Goal: Information Seeking & Learning: Understand process/instructions

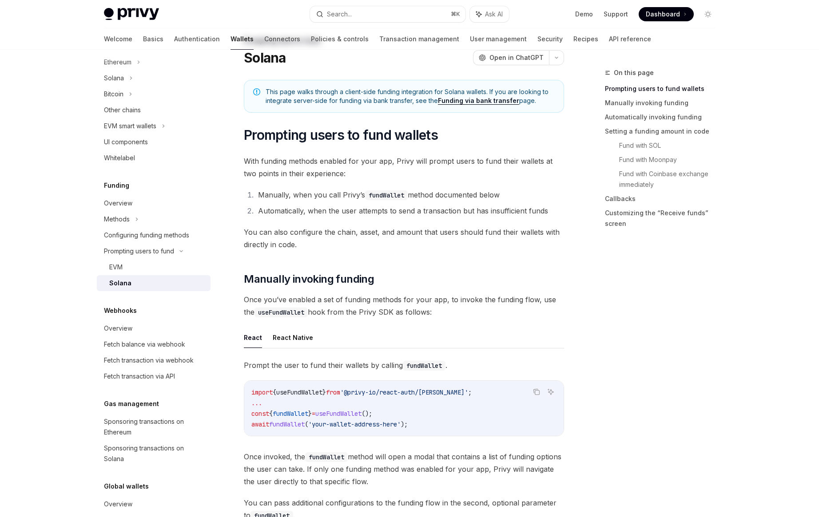
scroll to position [104, 0]
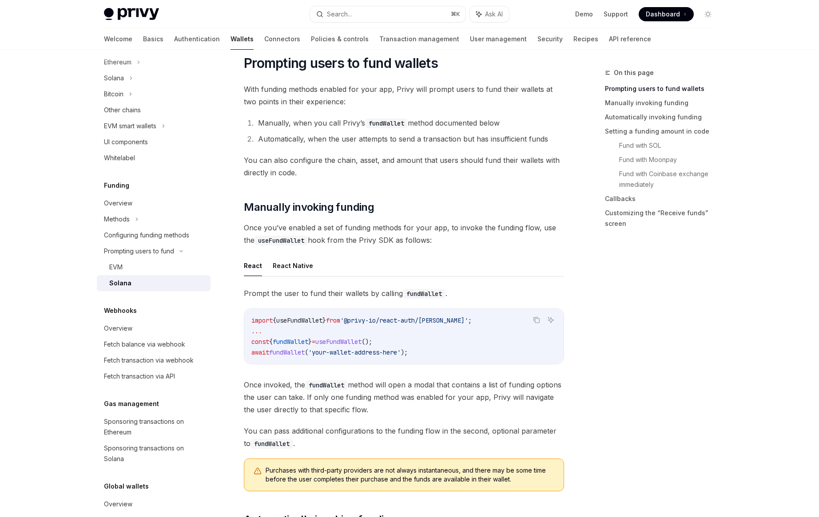
click at [374, 386] on span "Once invoked, the fundWallet method will open a modal that contains a list of f…" at bounding box center [404, 397] width 320 height 37
click at [344, 400] on span "Once invoked, the fundWallet method will open a modal that contains a list of f…" at bounding box center [404, 397] width 320 height 37
click at [368, 401] on span "Once invoked, the fundWallet method will open a modal that contains a list of f…" at bounding box center [404, 397] width 320 height 37
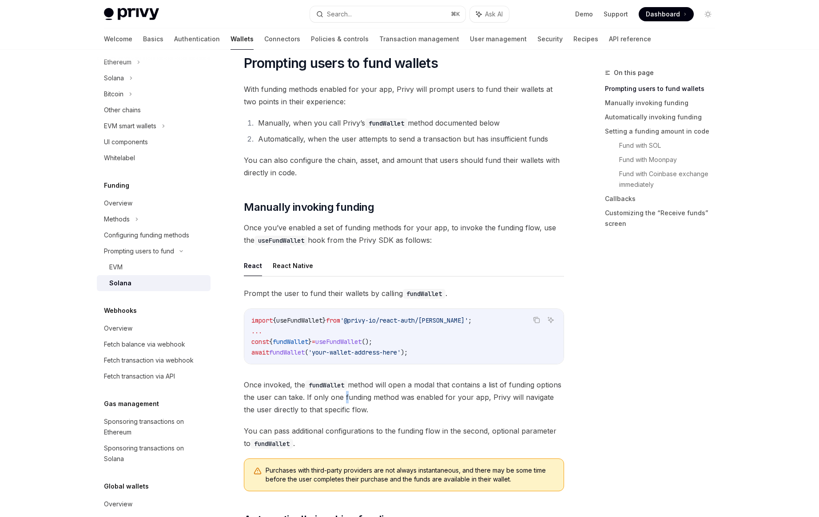
click at [368, 401] on span "Once invoked, the fundWallet method will open a modal that contains a list of f…" at bounding box center [404, 397] width 320 height 37
click at [405, 401] on span "Once invoked, the fundWallet method will open a modal that contains a list of f…" at bounding box center [404, 397] width 320 height 37
click at [447, 398] on span "Once invoked, the fundWallet method will open a modal that contains a list of f…" at bounding box center [404, 397] width 320 height 37
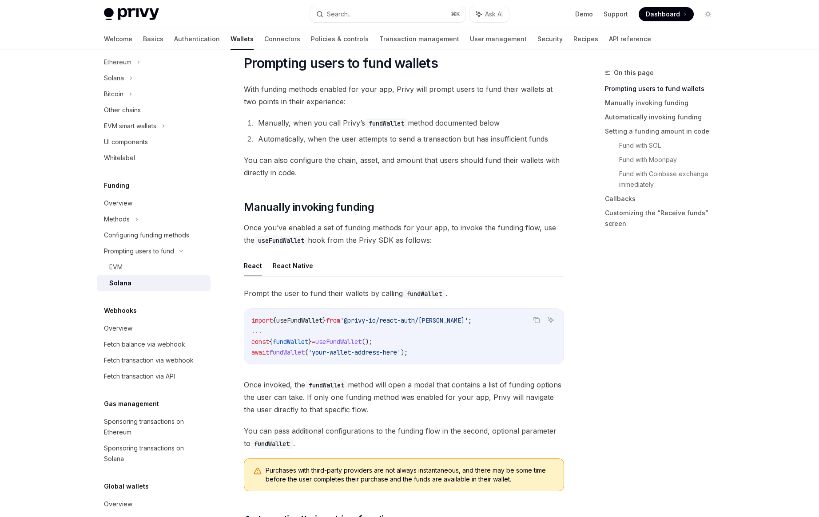
click at [352, 409] on span "Once invoked, the fundWallet method will open a modal that contains a list of f…" at bounding box center [404, 397] width 320 height 37
click at [384, 410] on span "Once invoked, the fundWallet method will open a modal that contains a list of f…" at bounding box center [404, 397] width 320 height 37
click at [381, 436] on span "You can pass additional configurations to the funding flow in the second, optio…" at bounding box center [404, 437] width 320 height 25
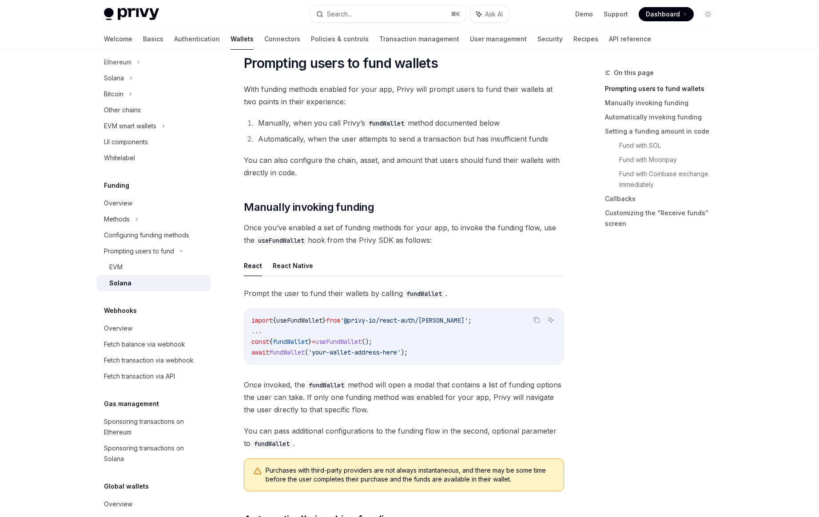
click at [388, 431] on span "You can pass additional configurations to the funding flow in the second, optio…" at bounding box center [404, 437] width 320 height 25
click at [368, 468] on span "Purchases with third-party providers are not always instantaneous, and there ma…" at bounding box center [410, 475] width 289 height 18
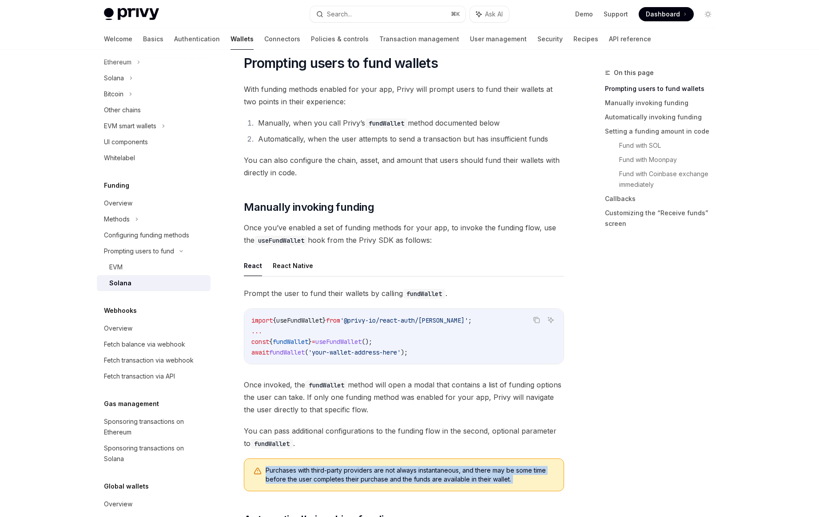
click at [368, 468] on span "Purchases with third-party providers are not always instantaneous, and there ma…" at bounding box center [410, 475] width 289 height 18
click at [413, 475] on span "Purchases with third-party providers are not always instantaneous, and there ma…" at bounding box center [410, 475] width 289 height 18
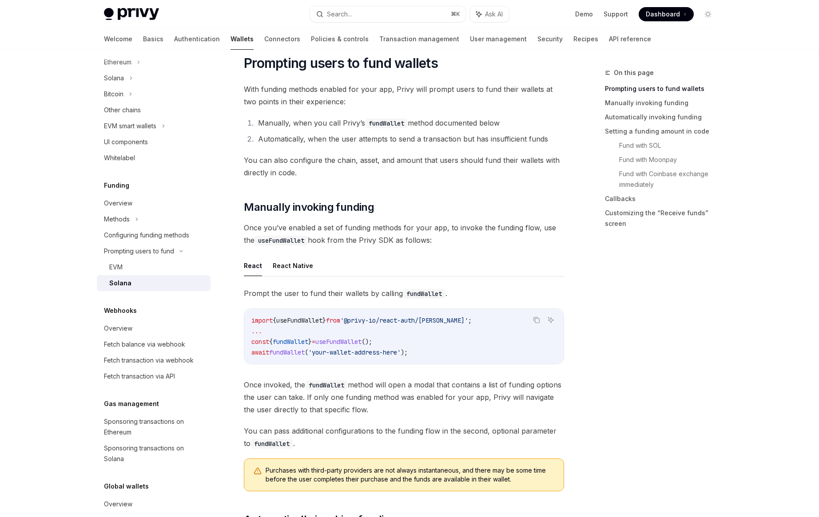
click at [400, 433] on span "You can pass additional configurations to the funding flow in the second, optio…" at bounding box center [404, 437] width 320 height 25
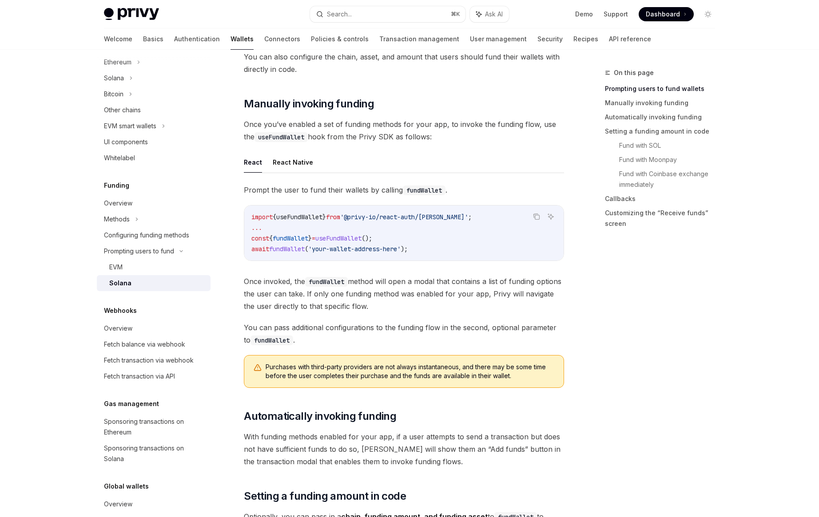
scroll to position [225, 0]
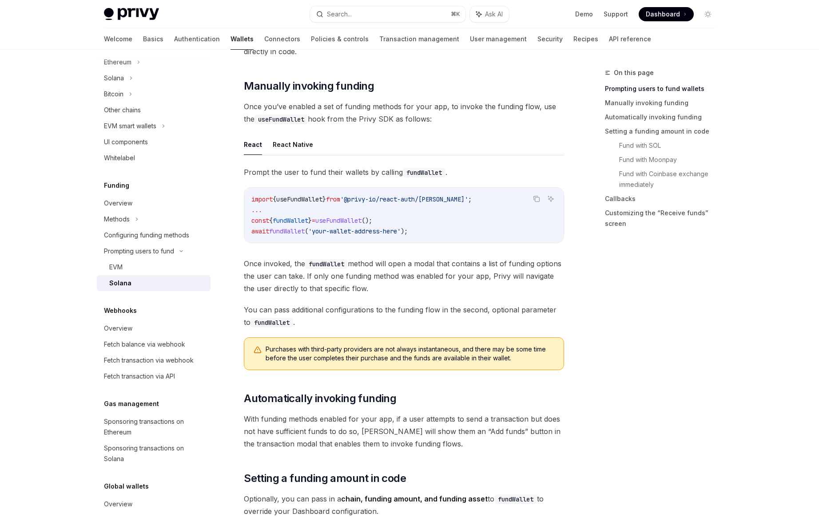
click at [332, 421] on span "With funding methods enabled for your app, if a user attempts to send a transac…" at bounding box center [404, 431] width 320 height 37
click at [379, 423] on span "With funding methods enabled for your app, if a user attempts to send a transac…" at bounding box center [404, 431] width 320 height 37
click at [412, 424] on span "With funding methods enabled for your app, if a user attempts to send a transac…" at bounding box center [404, 431] width 320 height 37
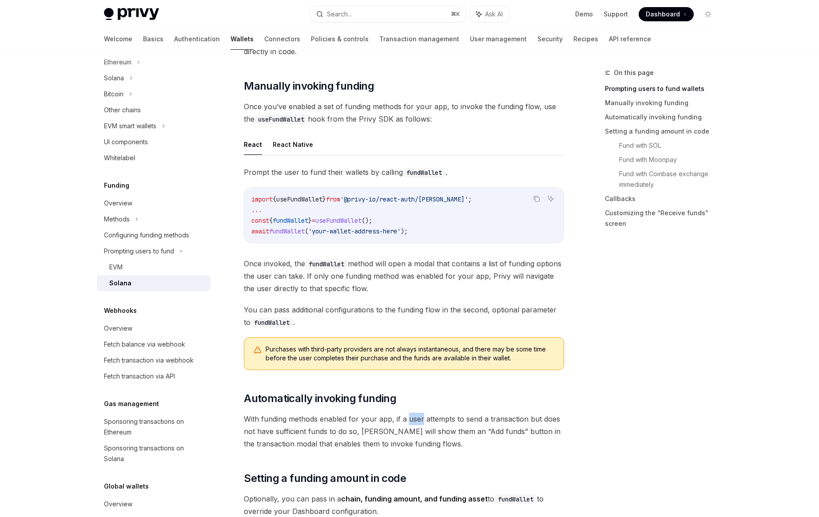
click at [412, 424] on span "With funding methods enabled for your app, if a user attempts to send a transac…" at bounding box center [404, 431] width 320 height 37
click at [377, 433] on span "With funding methods enabled for your app, if a user attempts to send a transac…" at bounding box center [404, 431] width 320 height 37
click at [425, 434] on span "With funding methods enabled for your app, if a user attempts to send a transac…" at bounding box center [404, 431] width 320 height 37
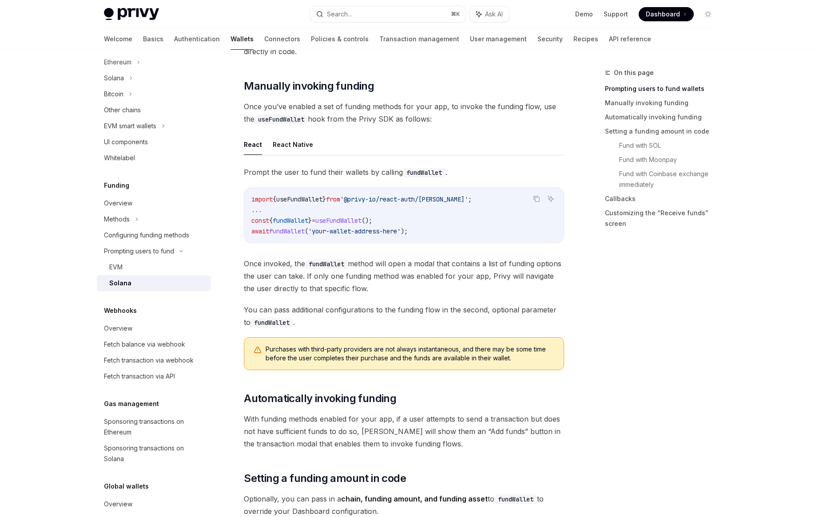
click at [369, 441] on span "With funding methods enabled for your app, if a user attempts to send a transac…" at bounding box center [404, 431] width 320 height 37
click at [331, 431] on span "With funding methods enabled for your app, if a user attempts to send a transac…" at bounding box center [404, 431] width 320 height 37
click at [379, 434] on span "With funding methods enabled for your app, if a user attempts to send a transac…" at bounding box center [404, 431] width 320 height 37
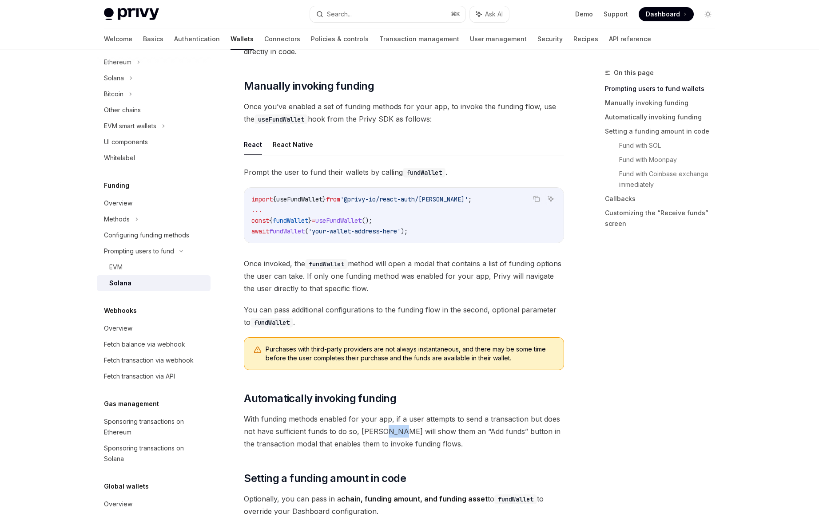
click at [379, 434] on span "With funding methods enabled for your app, if a user attempts to send a transac…" at bounding box center [404, 431] width 320 height 37
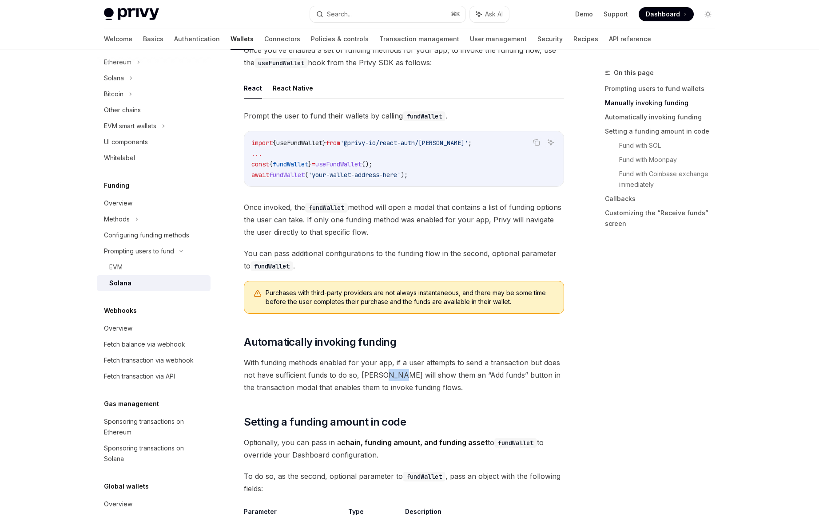
scroll to position [291, 0]
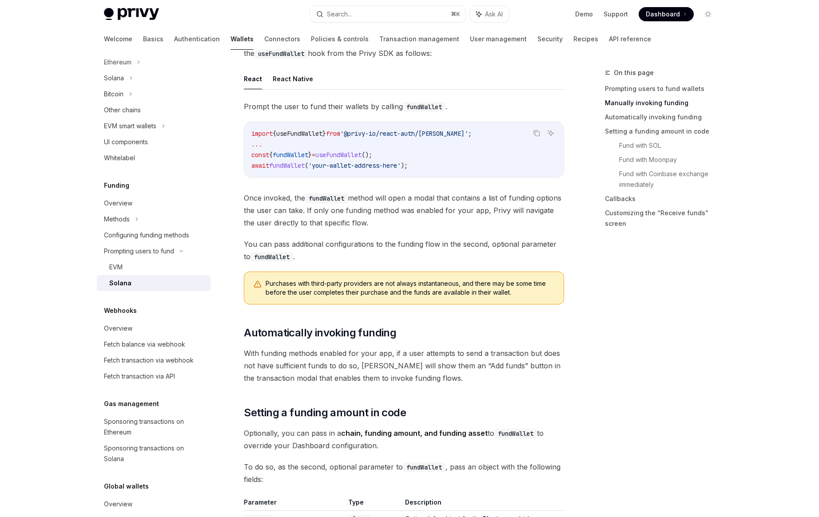
click at [406, 435] on strong "chain, funding amount, and funding asset" at bounding box center [414, 433] width 147 height 9
click at [403, 441] on span "Optionally, you can pass in a chain, funding amount, and funding asset to fundW…" at bounding box center [404, 439] width 320 height 25
click at [337, 445] on span "Optionally, you can pass in a chain, funding amount, and funding asset to fundW…" at bounding box center [404, 439] width 320 height 25
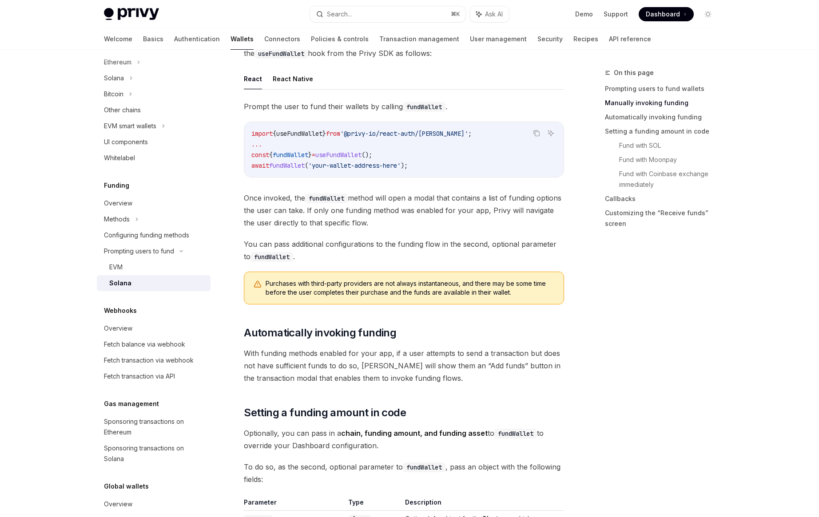
click at [428, 442] on span "Optionally, you can pass in a chain, funding amount, and funding asset to fundW…" at bounding box center [404, 439] width 320 height 25
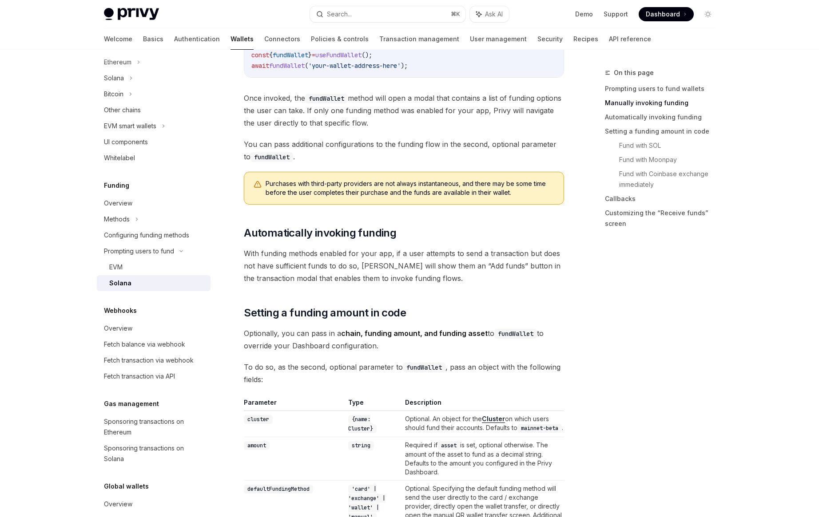
scroll to position [454, 0]
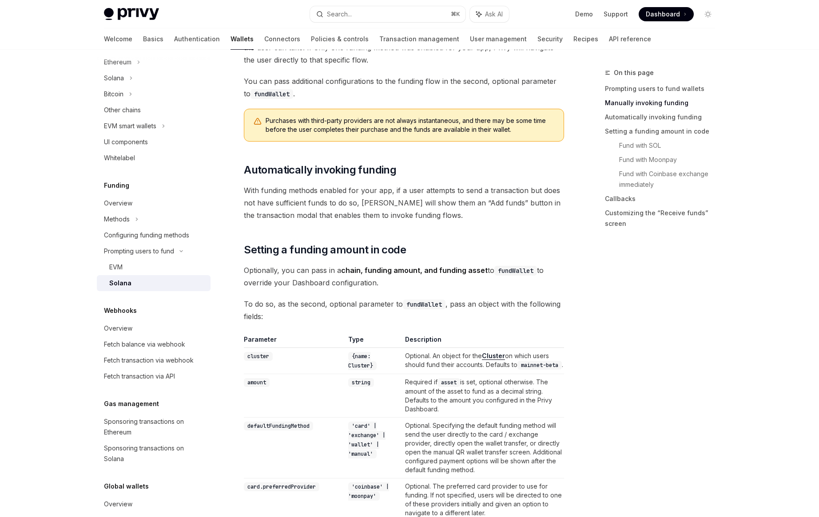
click at [467, 434] on td "Optional. Specifying the default funding method will send the user directly to …" at bounding box center [483, 448] width 163 height 61
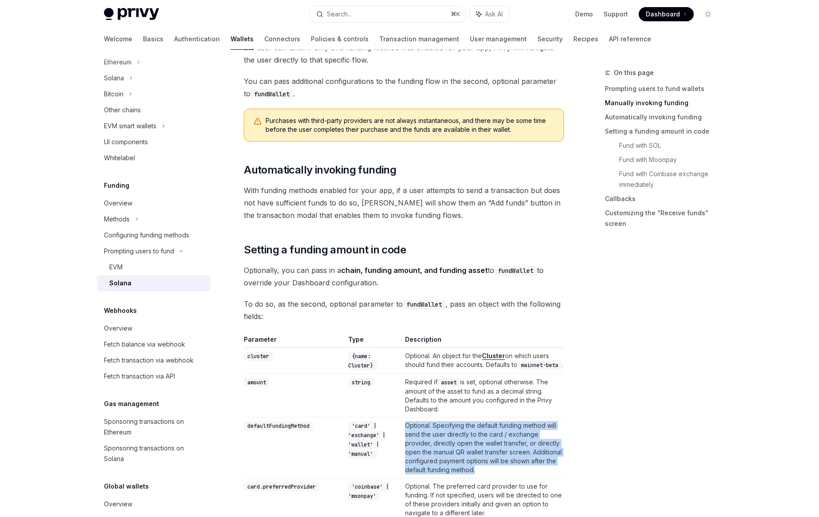
click at [467, 434] on td "Optional. Specifying the default funding method will send the user directly to …" at bounding box center [483, 448] width 163 height 61
click at [464, 459] on td "Optional. Specifying the default funding method will send the user directly to …" at bounding box center [483, 448] width 163 height 61
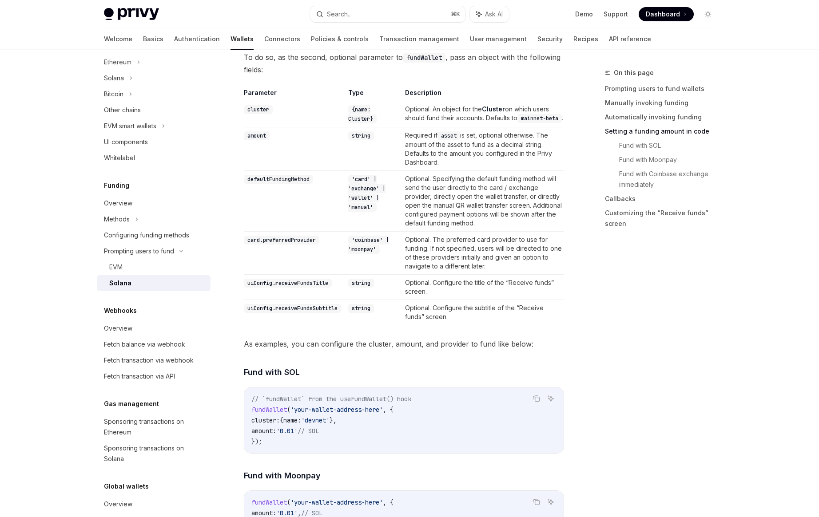
scroll to position [730, 0]
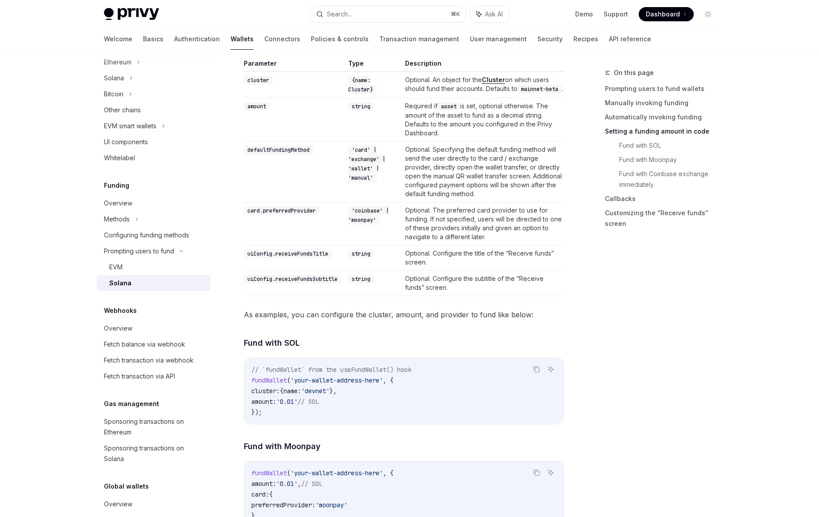
click at [301, 395] on span "name:" at bounding box center [292, 391] width 18 height 8
click at [330, 395] on span "'devnet'" at bounding box center [315, 391] width 28 height 8
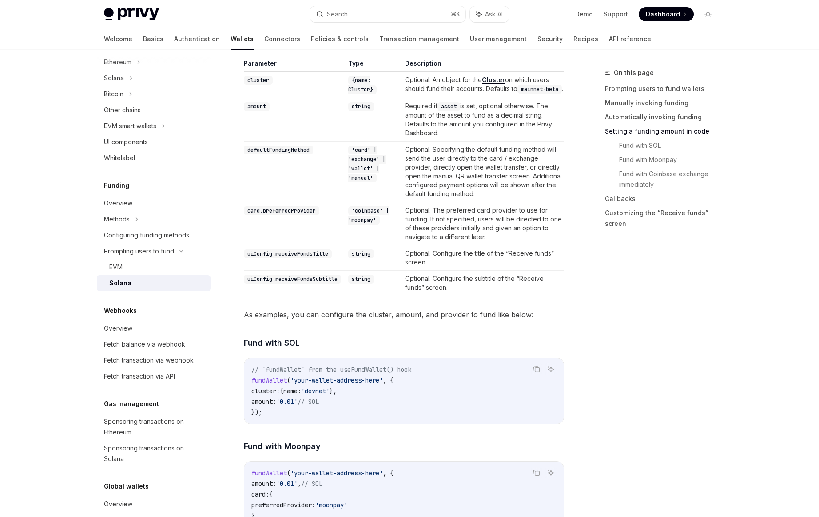
click at [369, 321] on span "As examples, you can configure the cluster, amount, and provider to fund like b…" at bounding box center [404, 315] width 320 height 12
click at [447, 321] on span "As examples, you can configure the cluster, amount, and provider to fund like b…" at bounding box center [404, 315] width 320 height 12
click at [437, 346] on h4 "​ Fund with SOL" at bounding box center [404, 343] width 320 height 12
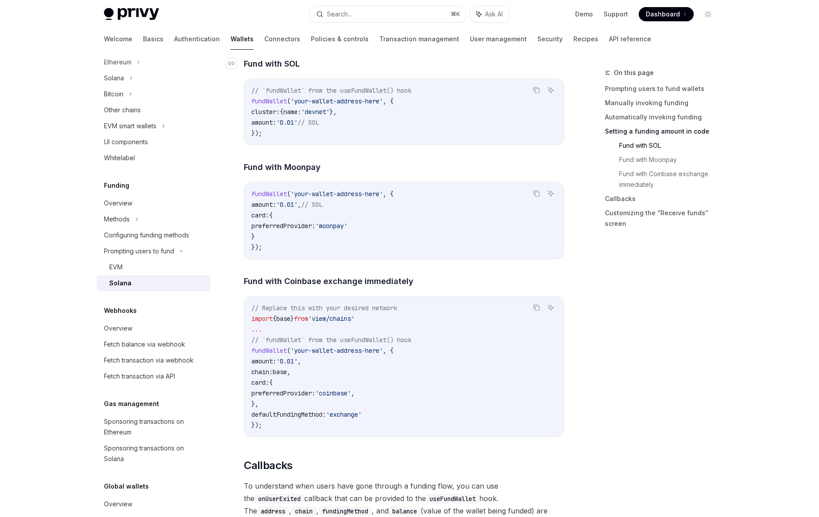
scroll to position [1032, 0]
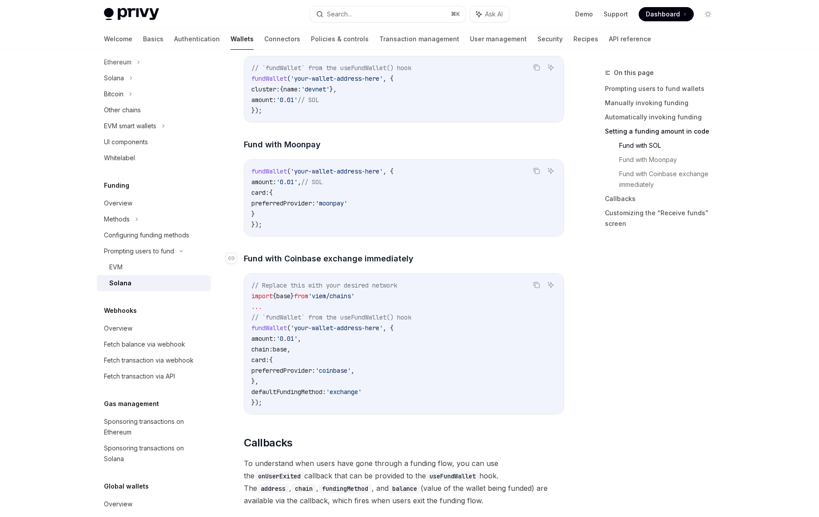
click at [386, 265] on span "Fund with Coinbase exchange immediately" at bounding box center [329, 259] width 170 height 12
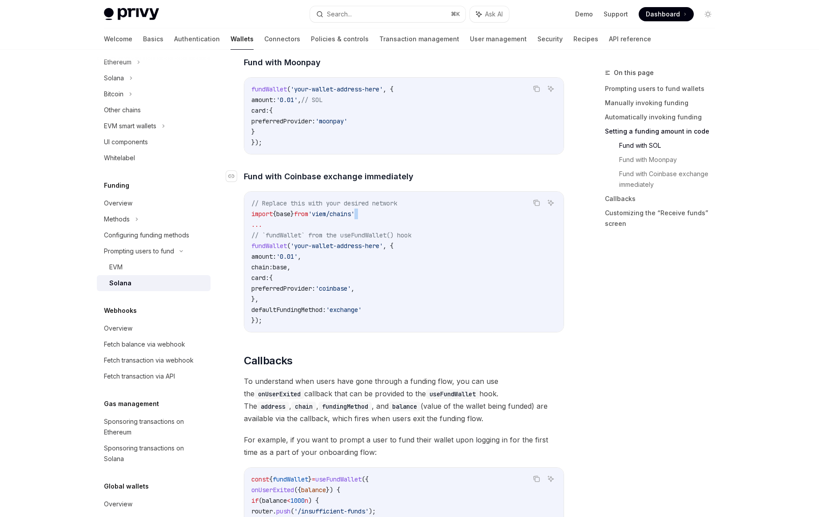
click at [386, 272] on code "// Replace this with your desired network import { base } from 'viem/chains' ..…" at bounding box center [403, 262] width 305 height 128
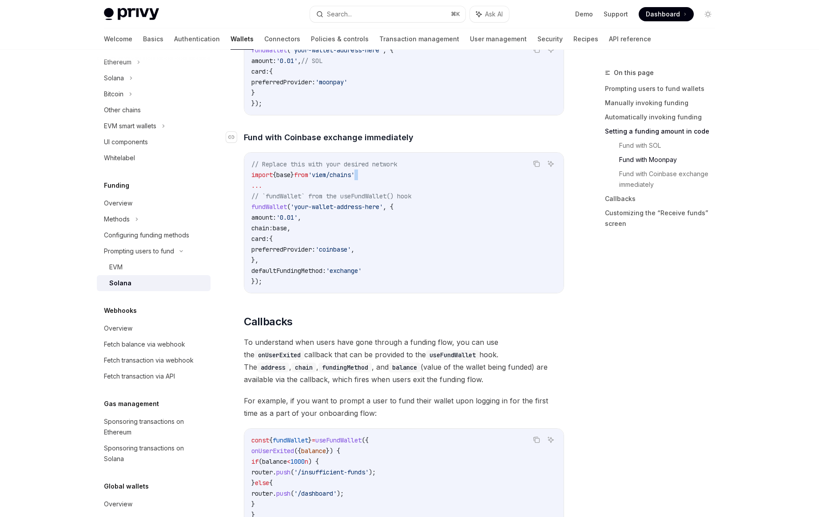
scroll to position [1226, 0]
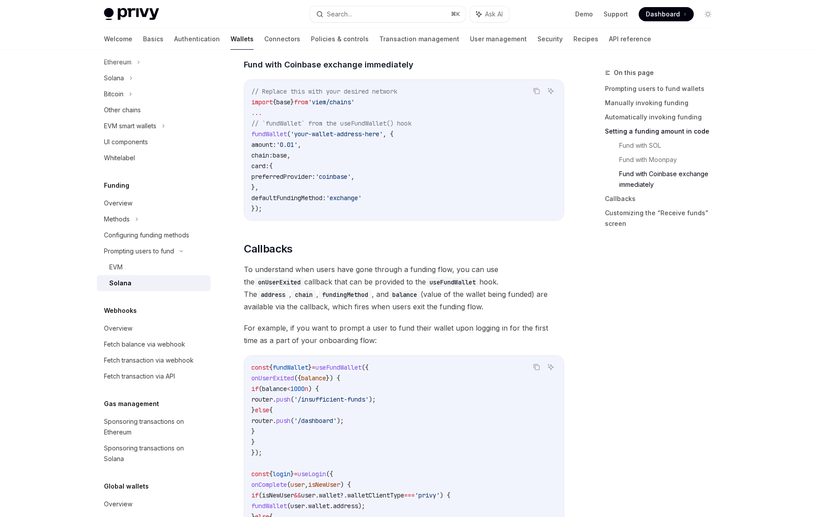
click at [389, 300] on code "balance" at bounding box center [405, 295] width 32 height 10
click at [367, 279] on span "To understand when users have gone through a funding flow, you can use the onUs…" at bounding box center [404, 288] width 320 height 50
click at [357, 295] on span "To understand when users have gone through a funding flow, you can use the onUs…" at bounding box center [404, 288] width 320 height 50
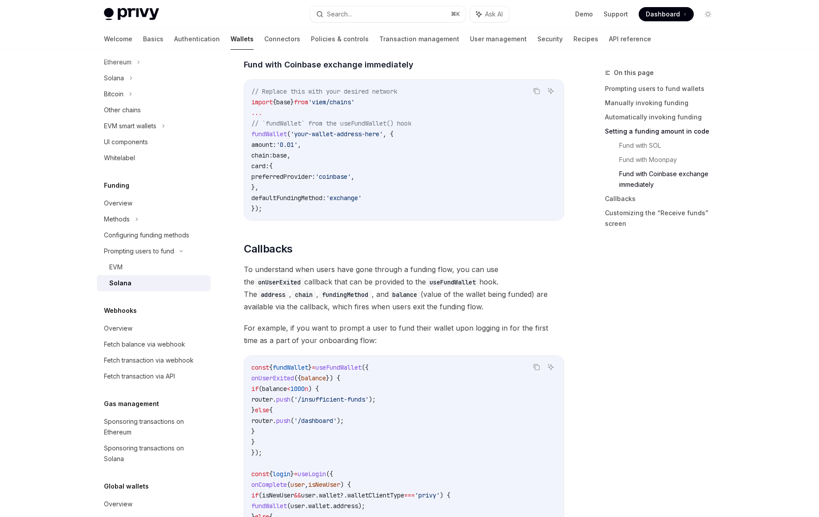
click at [357, 295] on span "To understand when users have gone through a funding flow, you can use the onUs…" at bounding box center [404, 288] width 320 height 50
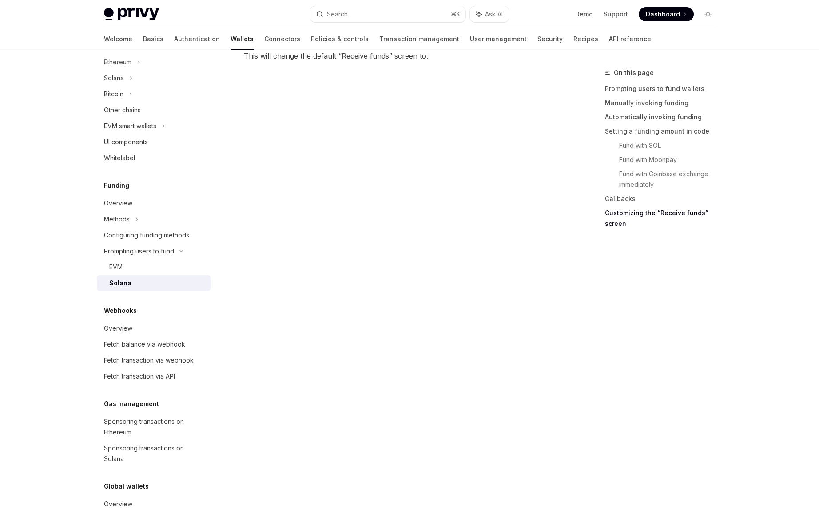
scroll to position [1875, 0]
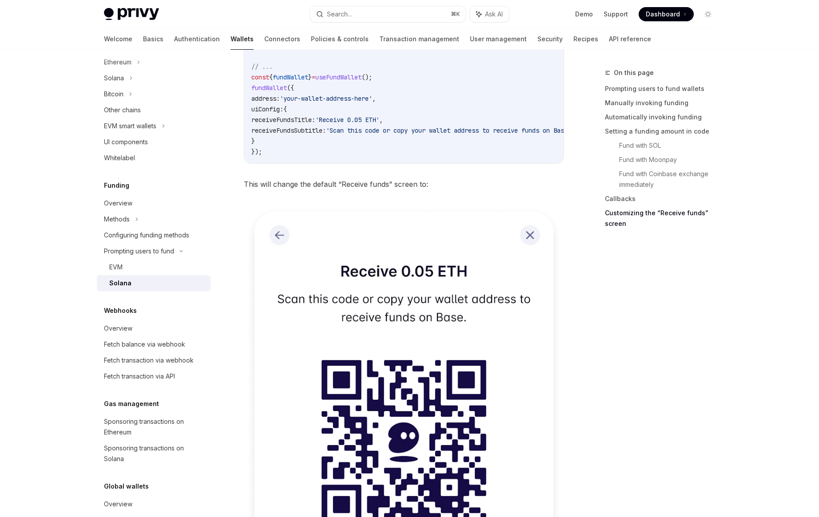
click at [355, 191] on span "This will change the default “Receive funds” screen to:" at bounding box center [404, 184] width 320 height 12
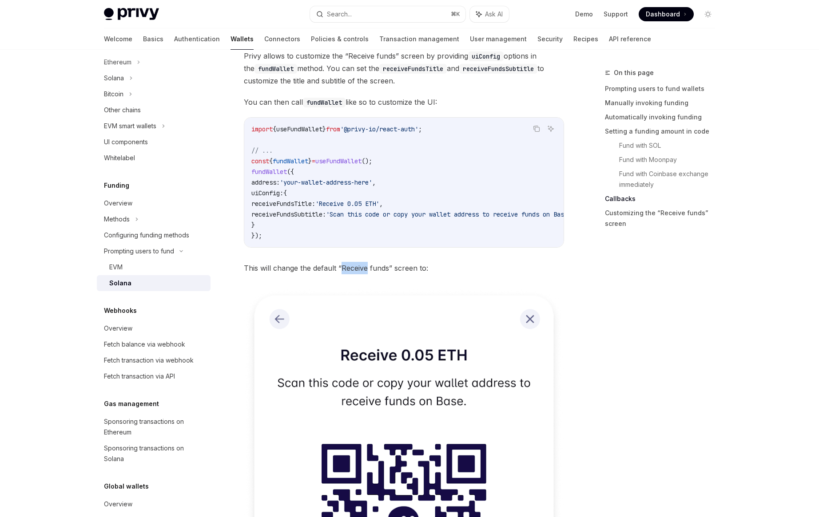
scroll to position [1742, 0]
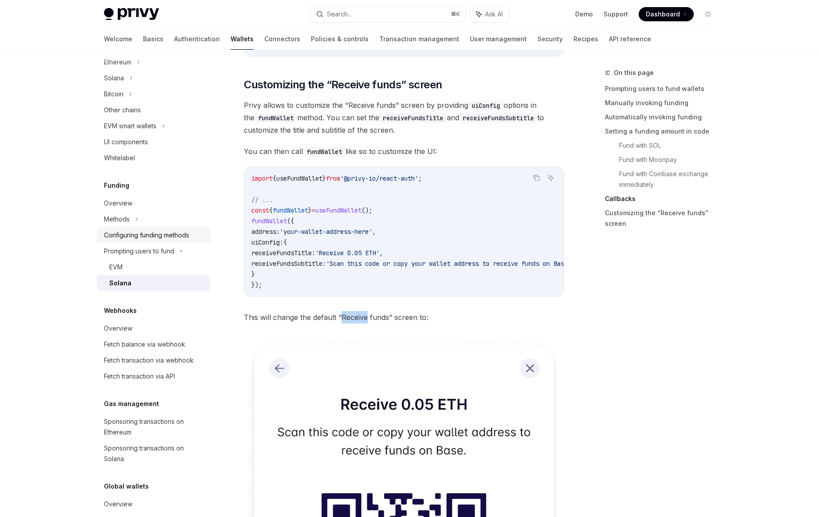
click at [173, 236] on div "Configuring funding methods" at bounding box center [146, 235] width 85 height 11
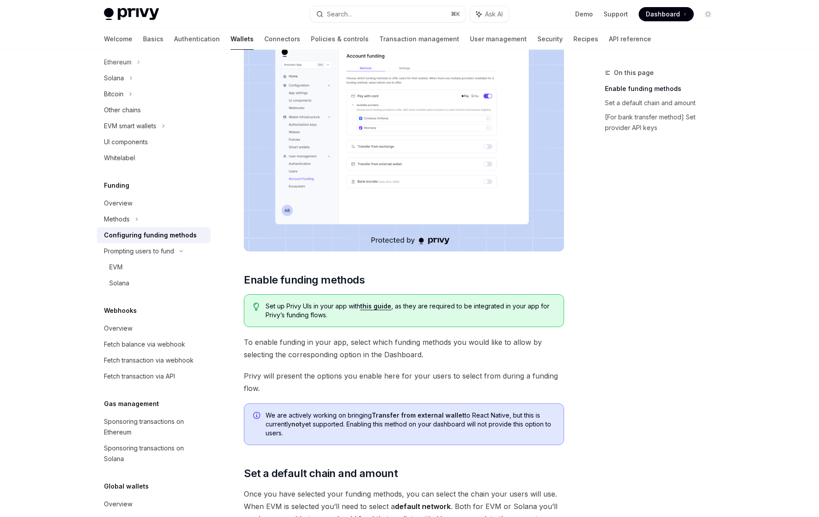
scroll to position [182, 0]
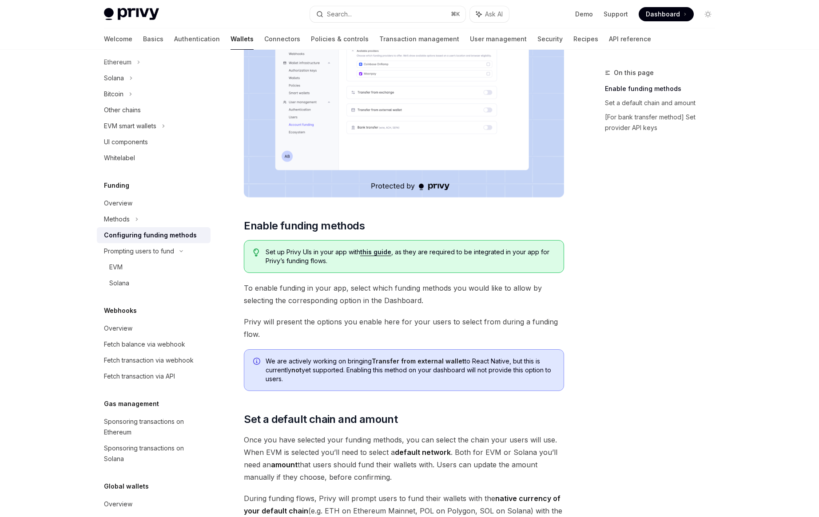
click at [372, 290] on span "To enable funding in your app, select which funding methods you would like to a…" at bounding box center [404, 294] width 320 height 25
click at [373, 300] on span "To enable funding in your app, select which funding methods you would like to a…" at bounding box center [404, 294] width 320 height 25
click at [412, 297] on span "To enable funding in your app, select which funding methods you would like to a…" at bounding box center [404, 294] width 320 height 25
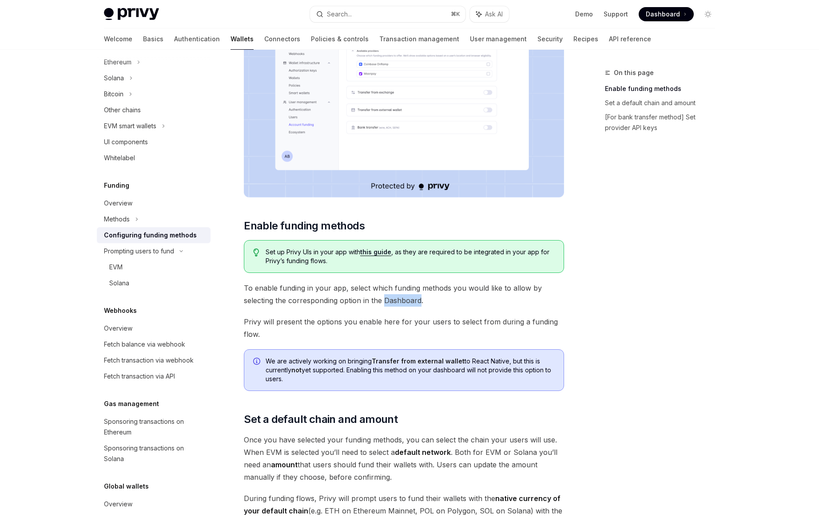
click at [412, 297] on span "To enable funding in your app, select which funding methods you would like to a…" at bounding box center [404, 294] width 320 height 25
click at [446, 298] on span "To enable funding in your app, select which funding methods you would like to a…" at bounding box center [404, 294] width 320 height 25
click at [320, 302] on span "To enable funding in your app, select which funding methods you would like to a…" at bounding box center [404, 294] width 320 height 25
drag, startPoint x: 320, startPoint y: 302, endPoint x: 380, endPoint y: 302, distance: 59.5
click at [320, 302] on span "To enable funding in your app, select which funding methods you would like to a…" at bounding box center [404, 294] width 320 height 25
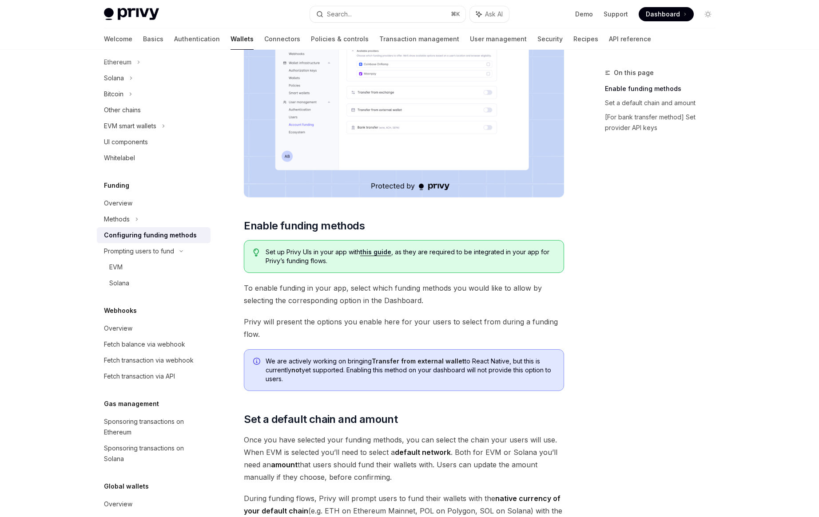
click at [388, 301] on span "To enable funding in your app, select which funding methods you would like to a…" at bounding box center [404, 294] width 320 height 25
click at [373, 322] on span "Privy will present the options you enable here for your users to select from du…" at bounding box center [404, 328] width 320 height 25
click at [410, 322] on span "Privy will present the options you enable here for your users to select from du…" at bounding box center [404, 328] width 320 height 25
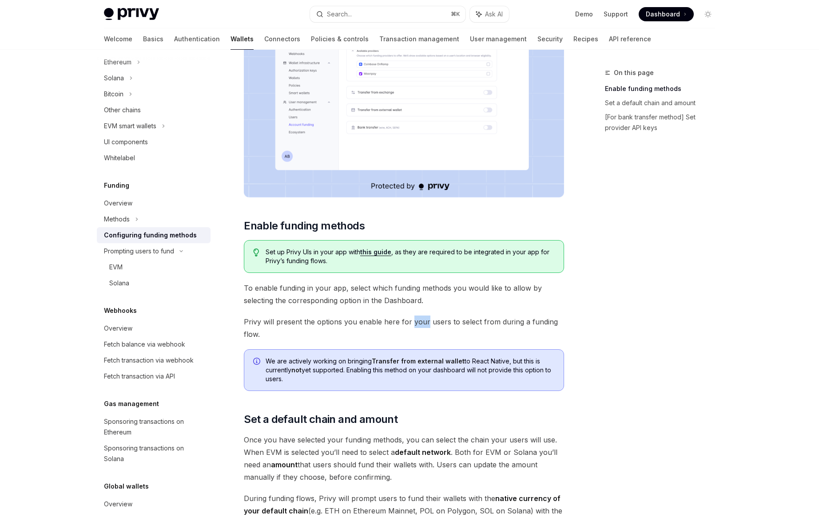
click at [410, 322] on span "Privy will present the options you enable here for your users to select from du…" at bounding box center [404, 328] width 320 height 25
click at [458, 323] on span "Privy will present the options you enable here for your users to select from du…" at bounding box center [404, 328] width 320 height 25
click at [501, 323] on span "Privy will present the options you enable here for your users to select from du…" at bounding box center [404, 328] width 320 height 25
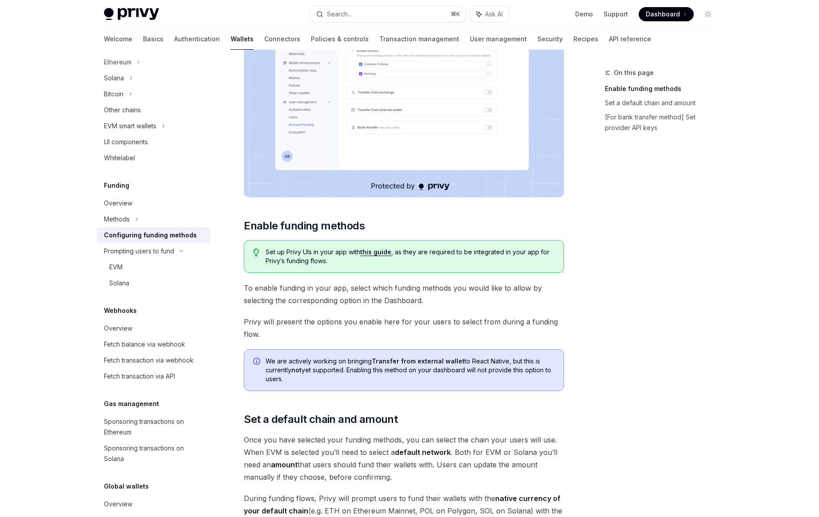
click at [386, 321] on span "Privy will present the options you enable here for your users to select from du…" at bounding box center [404, 328] width 320 height 25
click at [454, 300] on span "To enable funding in your app, select which funding methods you would like to a…" at bounding box center [404, 294] width 320 height 25
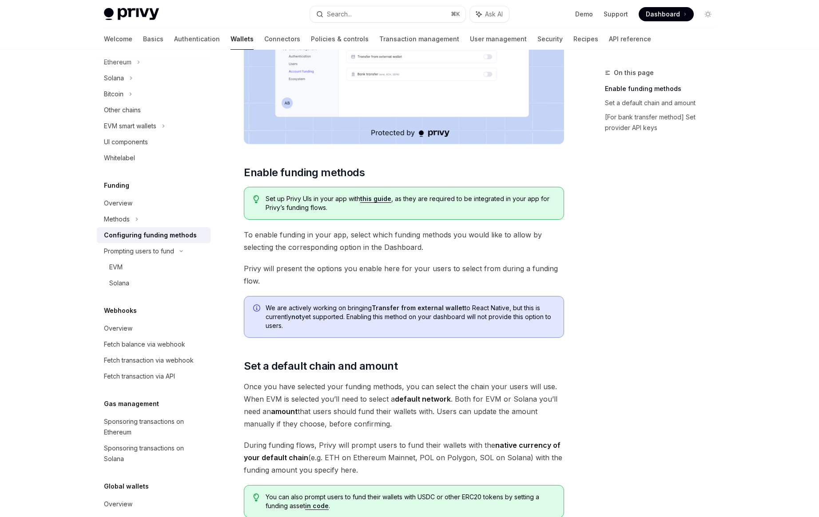
scroll to position [243, 0]
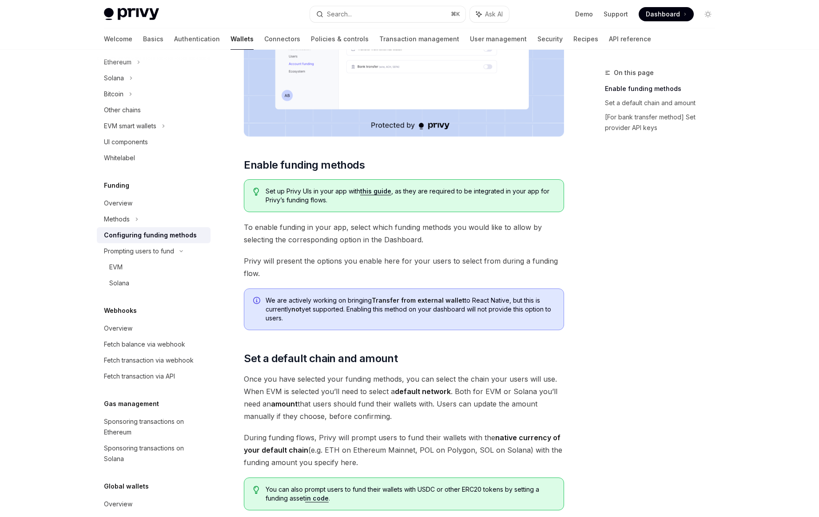
click at [393, 303] on strong "Transfer from external wallet" at bounding box center [418, 301] width 93 height 8
click at [401, 311] on span "We are actively working on bringing Transfer from external wallet to React Nati…" at bounding box center [410, 309] width 289 height 27
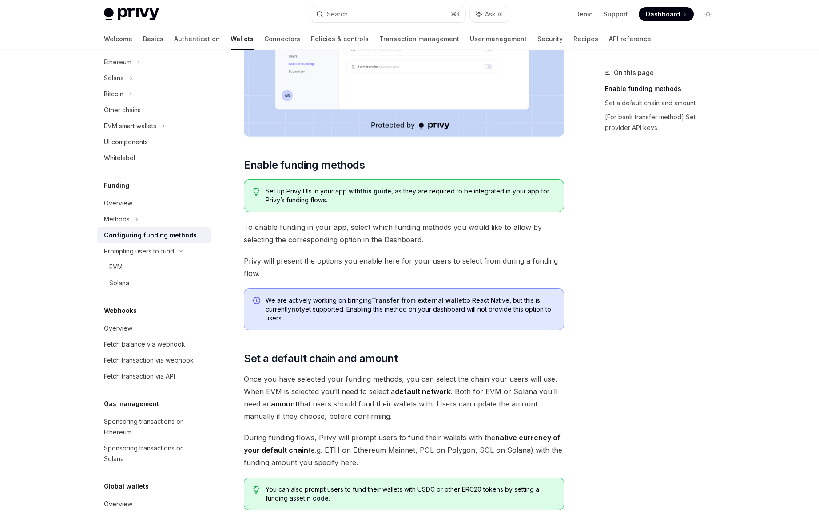
click at [361, 311] on span "We are actively working on bringing Transfer from external wallet to React Nati…" at bounding box center [410, 309] width 289 height 27
click at [394, 310] on span "We are actively working on bringing Transfer from external wallet to React Nati…" at bounding box center [410, 309] width 289 height 27
click at [432, 310] on span "We are actively working on bringing Transfer from external wallet to React Nati…" at bounding box center [410, 309] width 289 height 27
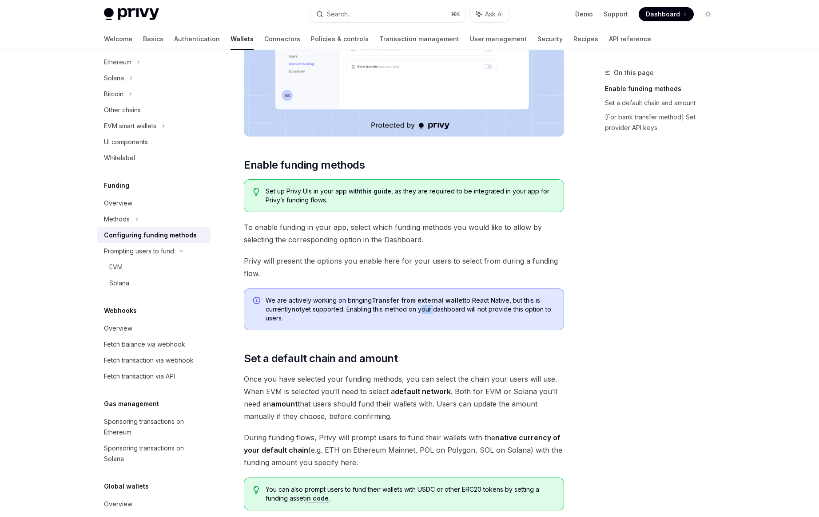
click at [432, 310] on span "We are actively working on bringing Transfer from external wallet to React Nati…" at bounding box center [410, 309] width 289 height 27
click at [401, 320] on span "We are actively working on bringing Transfer from external wallet to React Nati…" at bounding box center [410, 309] width 289 height 27
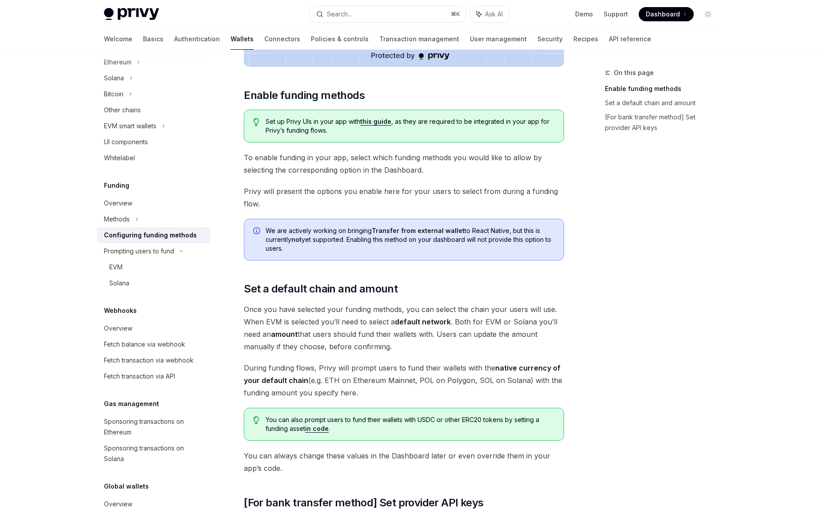
click at [387, 317] on span "Once you have selected your funding methods, you can select the chain your user…" at bounding box center [404, 328] width 320 height 50
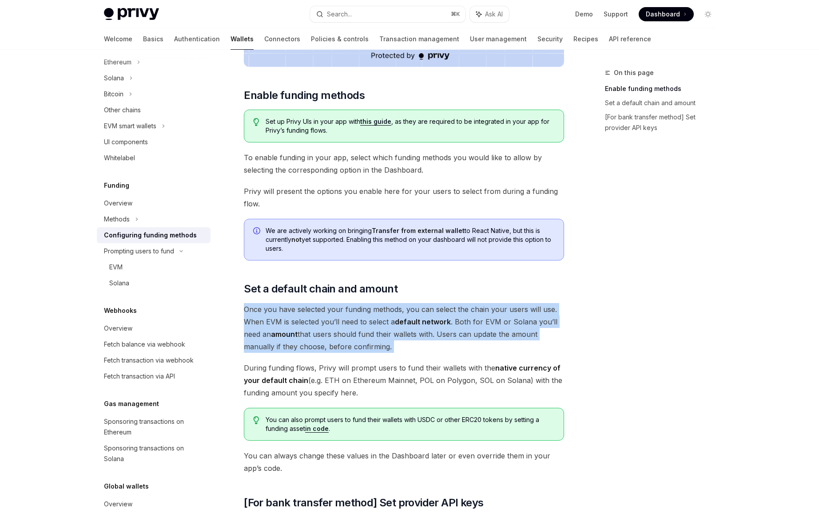
click at [387, 317] on span "Once you have selected your funding methods, you can select the chain your user…" at bounding box center [404, 328] width 320 height 50
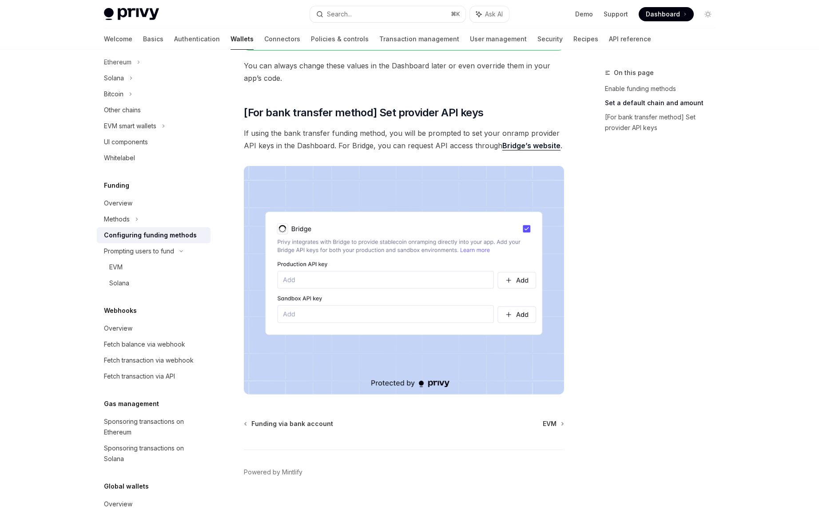
scroll to position [712, 0]
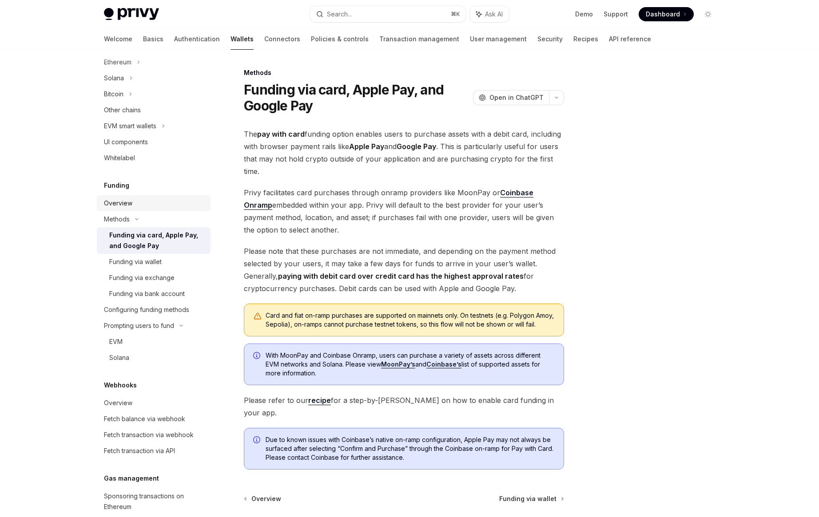
click at [132, 204] on div "Overview" at bounding box center [154, 203] width 101 height 11
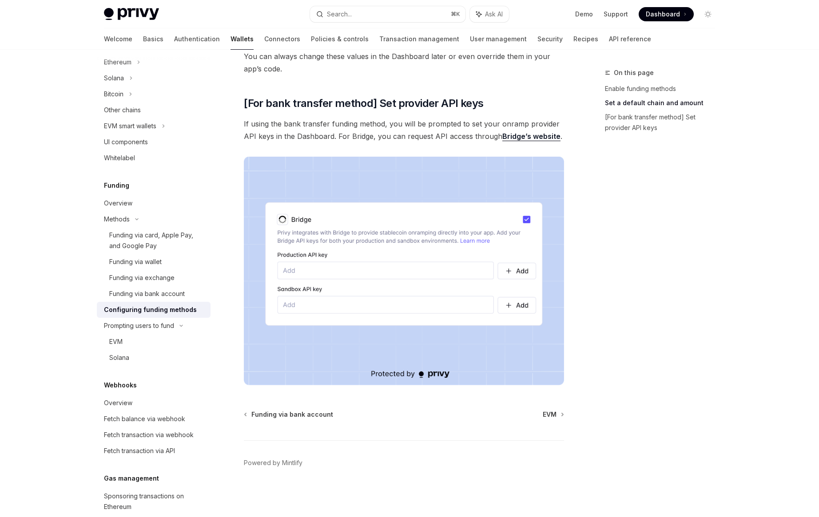
type textarea "*"
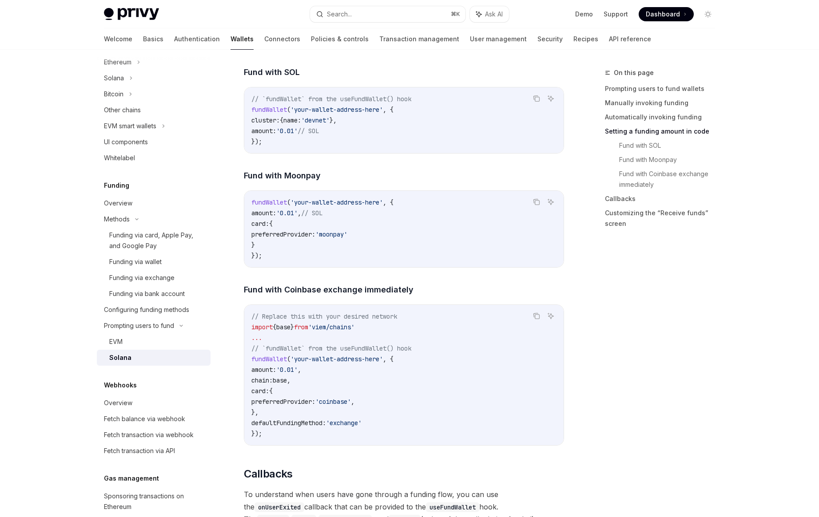
scroll to position [1032, 0]
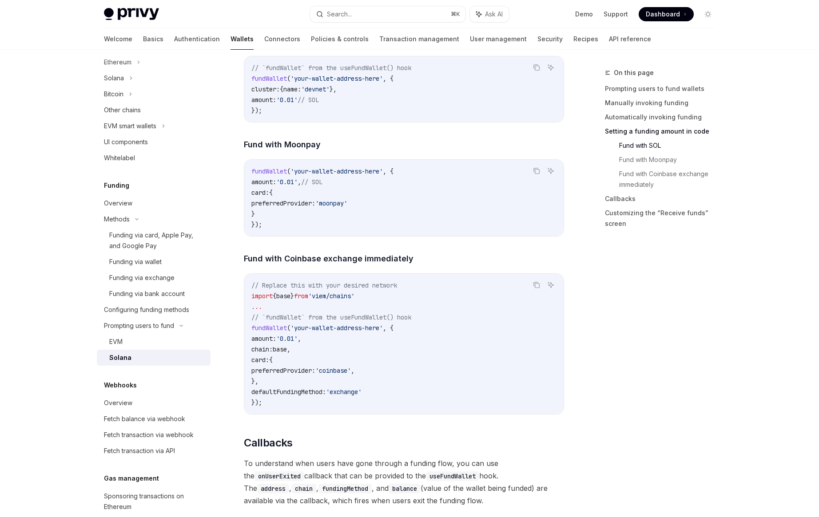
click at [443, 211] on code "fundWallet ( 'your-wallet-address-here' , { amount: '0.01' , // SOL card: { pre…" at bounding box center [403, 198] width 305 height 64
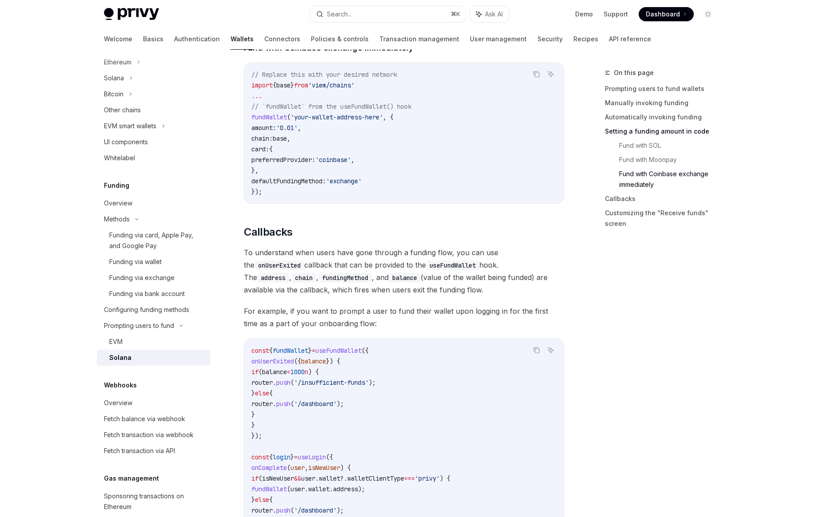
scroll to position [1244, 0]
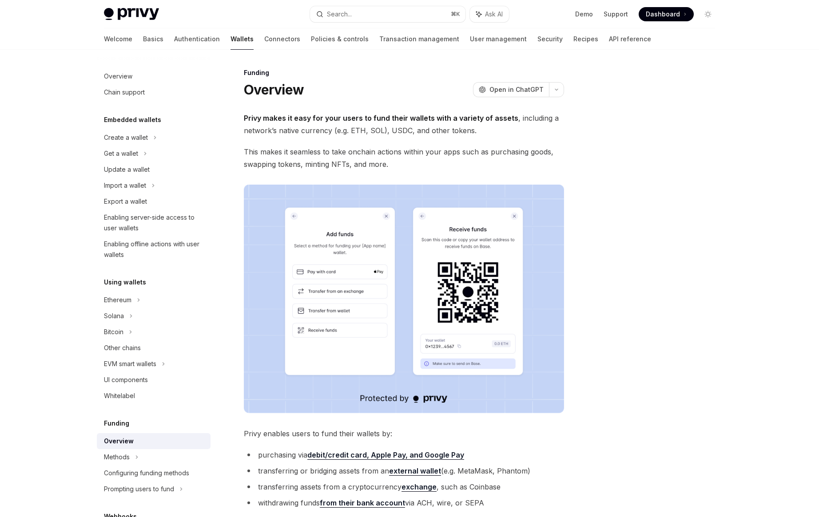
click at [369, 155] on span "This makes it seamless to take onchain actions within your apps such as purchas…" at bounding box center [404, 158] width 320 height 25
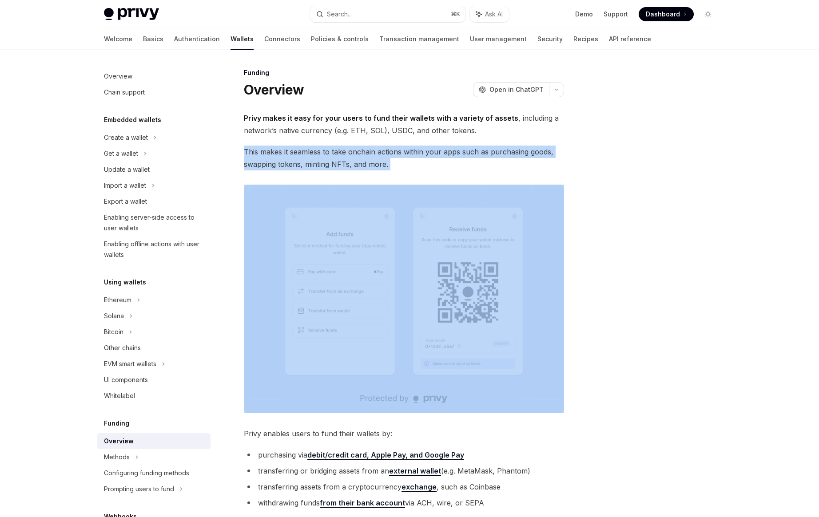
click at [370, 154] on span "This makes it seamless to take onchain actions within your apps such as purchas…" at bounding box center [404, 158] width 320 height 25
